Goal: Communication & Community: Share content

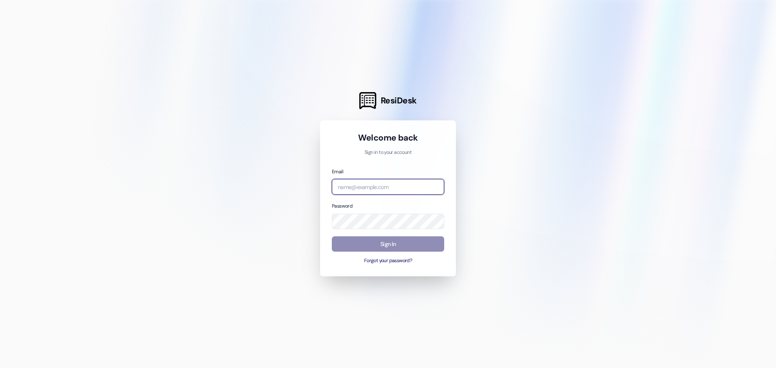
type input "[PERSON_NAME][EMAIL_ADDRESS][DOMAIN_NAME]"
click at [364, 246] on button "Sign In" at bounding box center [388, 244] width 112 height 16
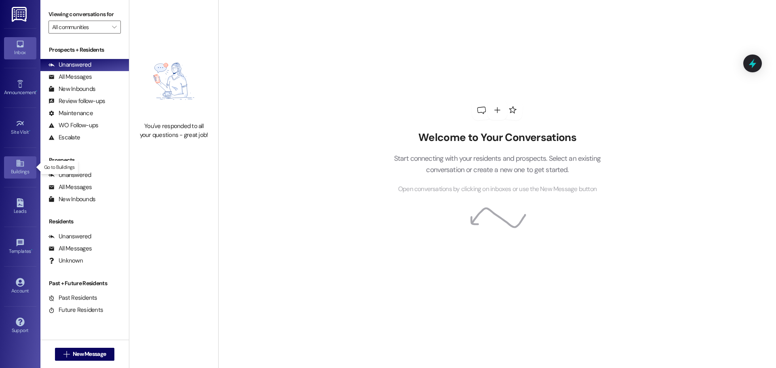
click at [18, 164] on icon at bounding box center [20, 163] width 9 height 9
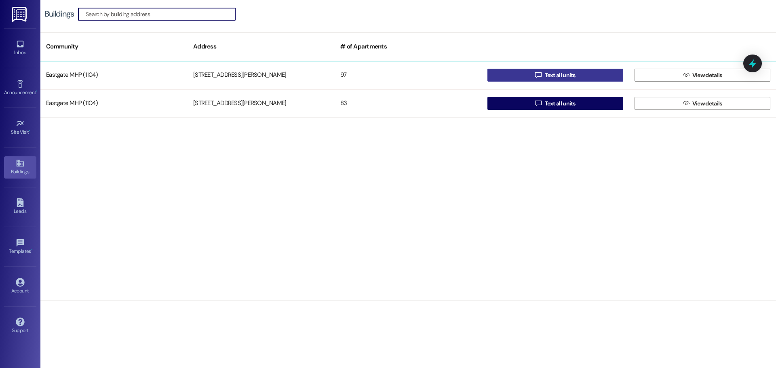
click at [560, 74] on span "Text all units" at bounding box center [560, 75] width 31 height 8
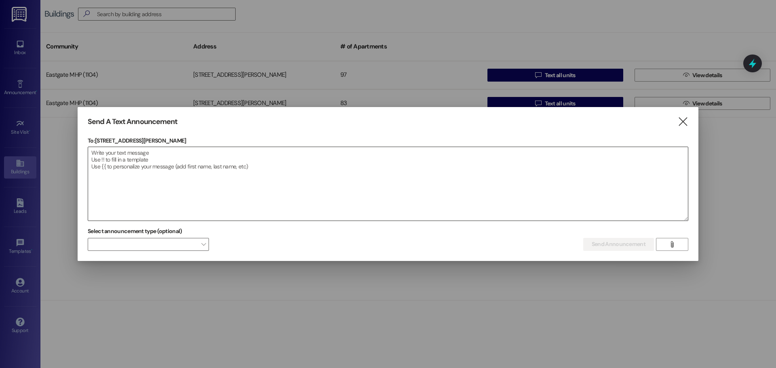
click at [165, 156] on textarea at bounding box center [388, 184] width 600 height 74
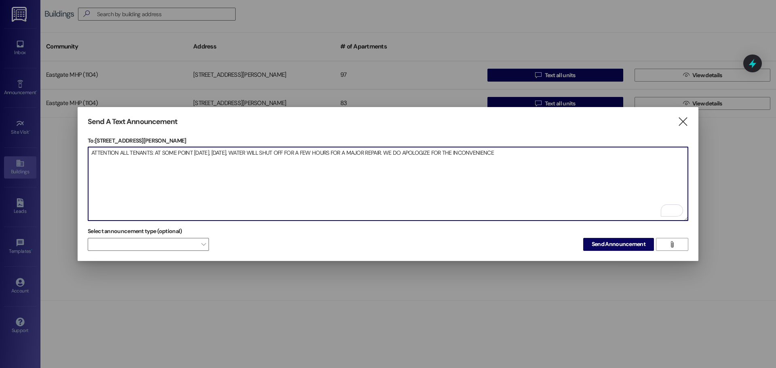
click at [541, 150] on textarea "ATTENTION ALL TENANTS: AT SOME POINT [DATE], [DATE], WATER WILL SHUT OFF FOR A …" at bounding box center [388, 184] width 600 height 74
click at [338, 149] on textarea "ATTENTION ALL TENANTS: AT SOME POINT [DATE], [DATE], WATER WILL SHUT OFF FOR A …" at bounding box center [388, 184] width 600 height 74
click at [600, 156] on textarea "ATTENTION ALL TENANTS: AT SOME POINT [DATE], [DATE], WATER WILL SHUT OFF FOR A …" at bounding box center [388, 184] width 600 height 74
click at [680, 149] on textarea "ATTENTION ALL TENANTS: AT SOME POINT [DATE], [DATE], WATER WILL SHUT OFF FOR A …" at bounding box center [388, 184] width 600 height 74
click at [298, 150] on textarea "ATTENTION ALL TENANTS: AT SOME POINT [DATE], [DATE], WATER WILL SHUT OFF FOR A …" at bounding box center [388, 184] width 600 height 74
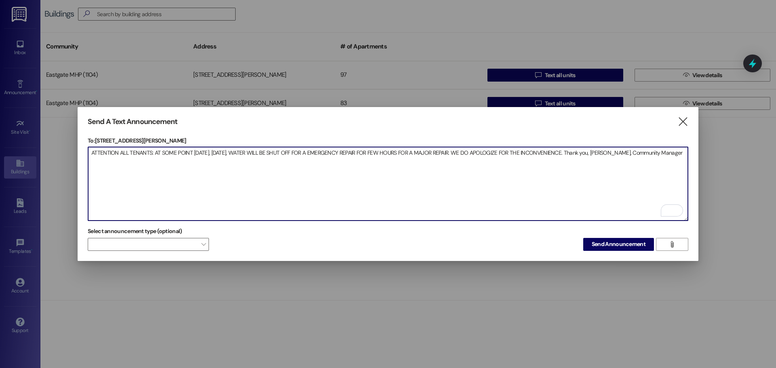
drag, startPoint x: 488, startPoint y: 150, endPoint x: 493, endPoint y: 151, distance: 5.0
click at [489, 150] on textarea "ATTENTION ALL TENANTS: AT SOME POINT [DATE], [DATE], WATER WILL BE SHUT OFF FOR…" at bounding box center [388, 184] width 600 height 74
click at [670, 155] on textarea "ATTENTION ALL TENANTS: AT SOME POINT [DATE], [DATE], WATER WILL BE SHUT OFF FOR…" at bounding box center [388, 184] width 600 height 74
type textarea "ATTENTION ALL TENANTS: AT SOME POINT [DATE], [DATE], WATER WILL BE SHUT OFF FOR…"
click at [611, 244] on span "Send Announcement" at bounding box center [618, 244] width 54 height 8
